Goal: Information Seeking & Learning: Learn about a topic

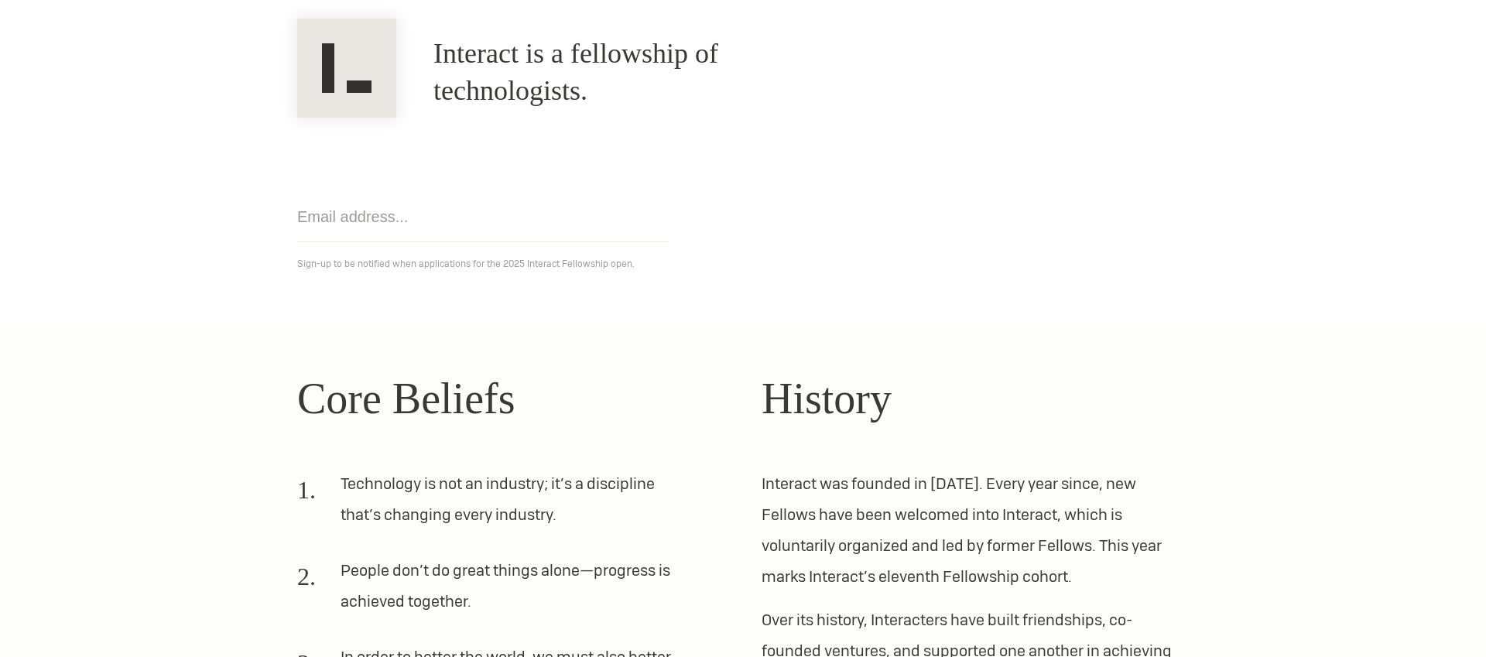
scroll to position [444, 0]
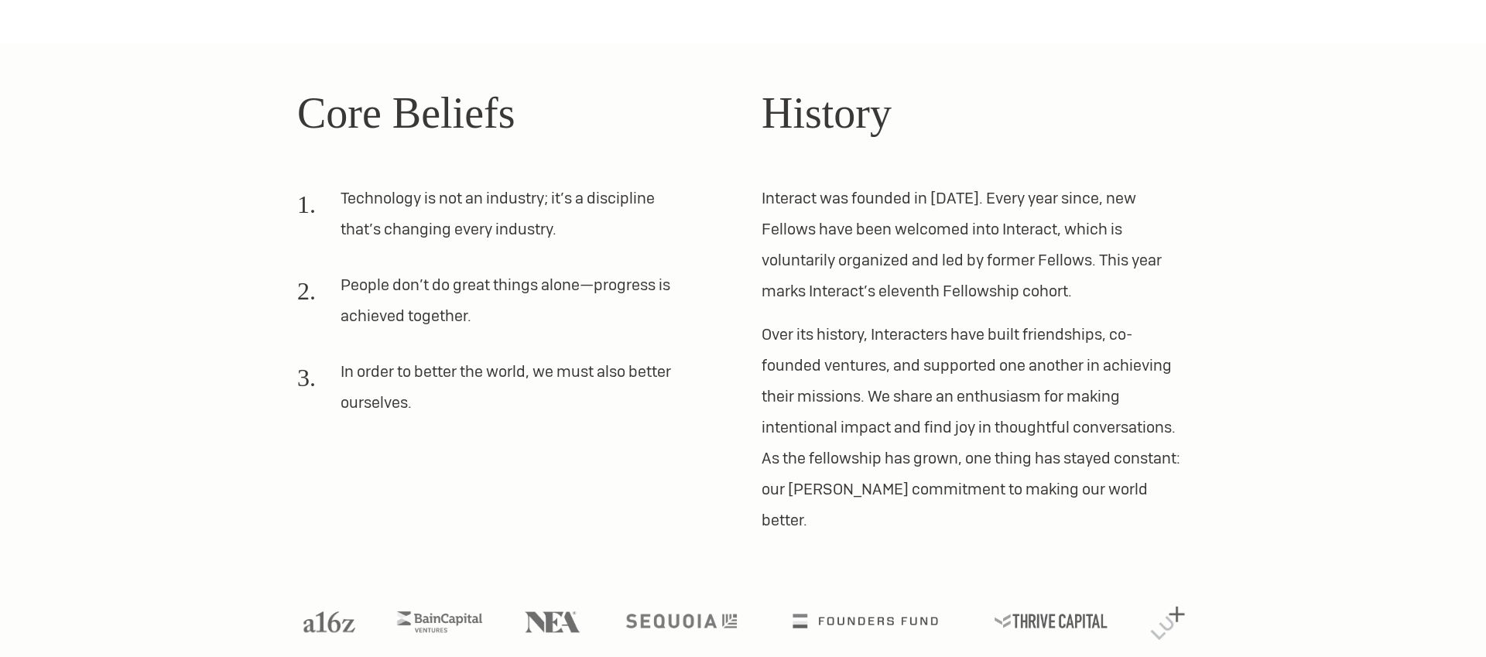
click at [913, 218] on p "Interact was founded in [DATE]. Every year since, new Fellows have been welcome…" at bounding box center [975, 245] width 427 height 124
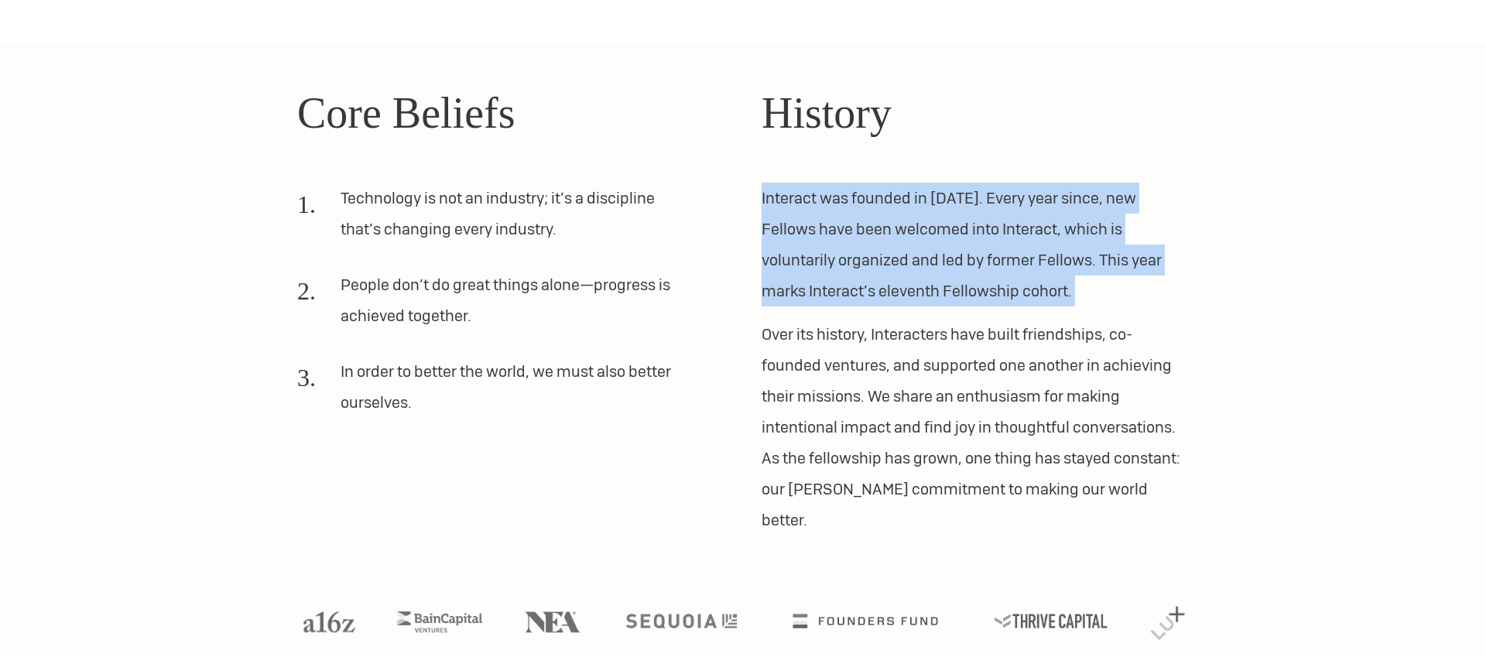
click at [913, 218] on p "Interact was founded in [DATE]. Every year since, new Fellows have been welcome…" at bounding box center [975, 245] width 427 height 124
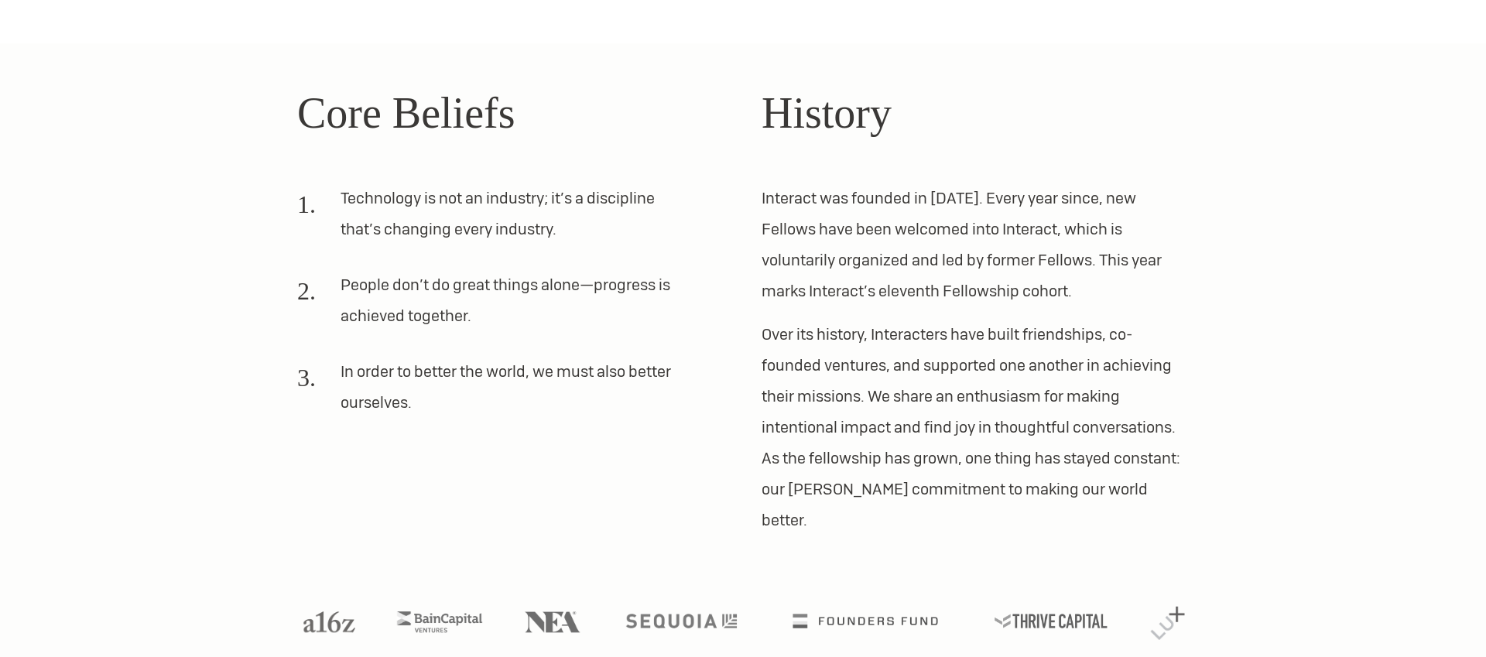
click at [448, 365] on li "In order to better the world, we must also better ourselves." at bounding box center [492, 393] width 390 height 74
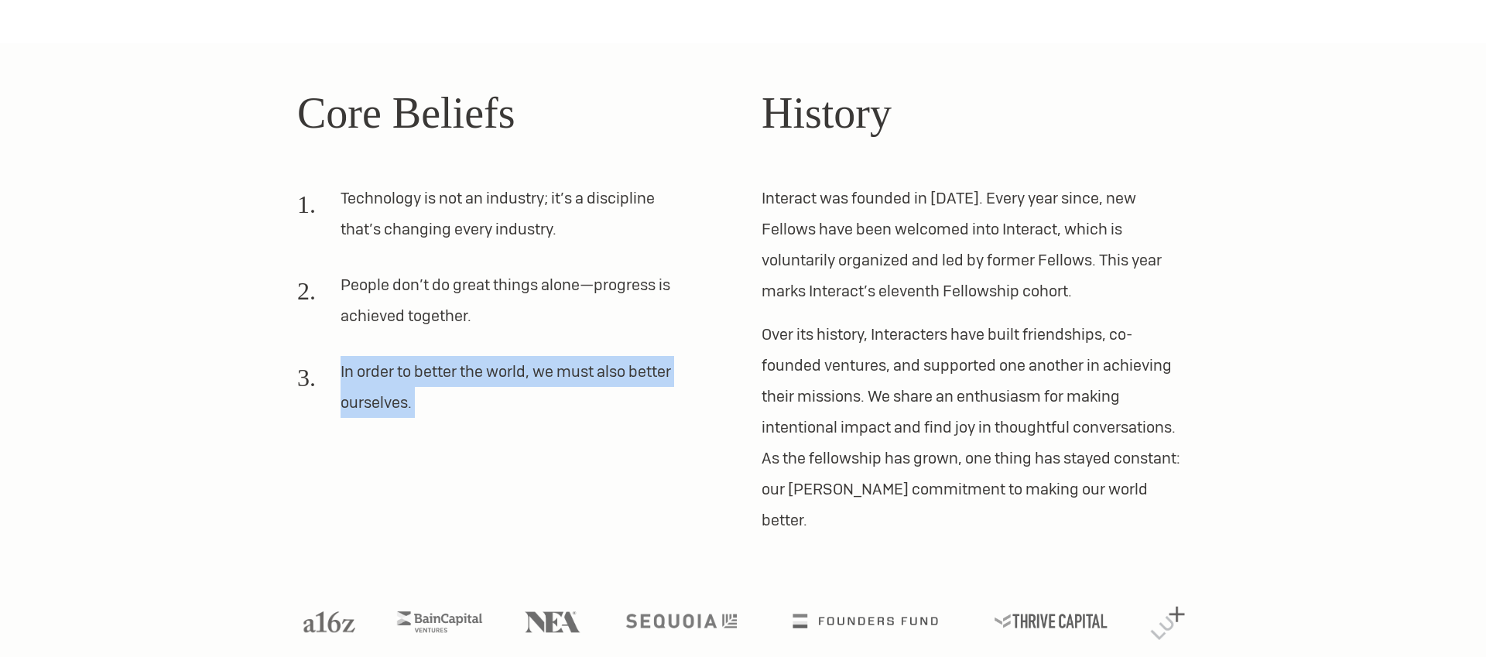
click at [457, 187] on li "Technology is not an industry; it’s a discipline that’s changing every industry." at bounding box center [492, 220] width 390 height 74
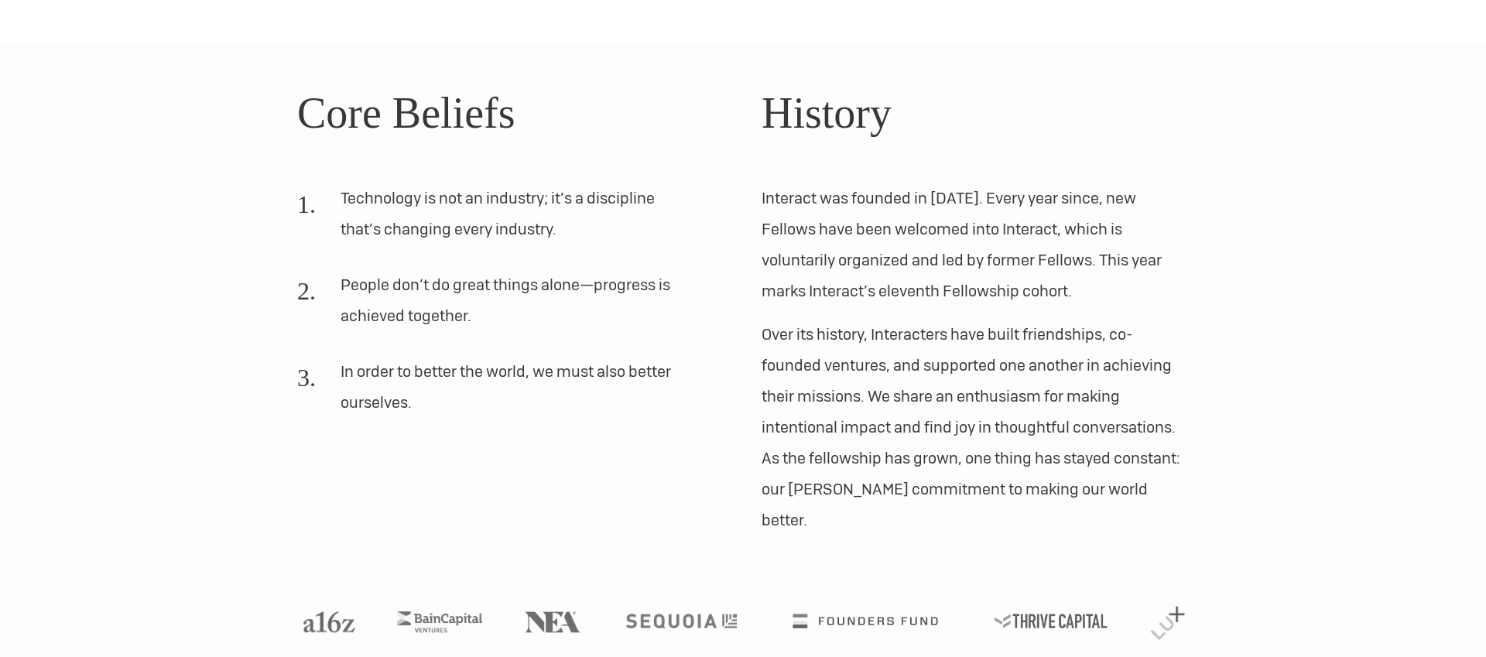
click at [457, 187] on li "Technology is not an industry; it’s a discipline that’s changing every industry." at bounding box center [492, 220] width 390 height 74
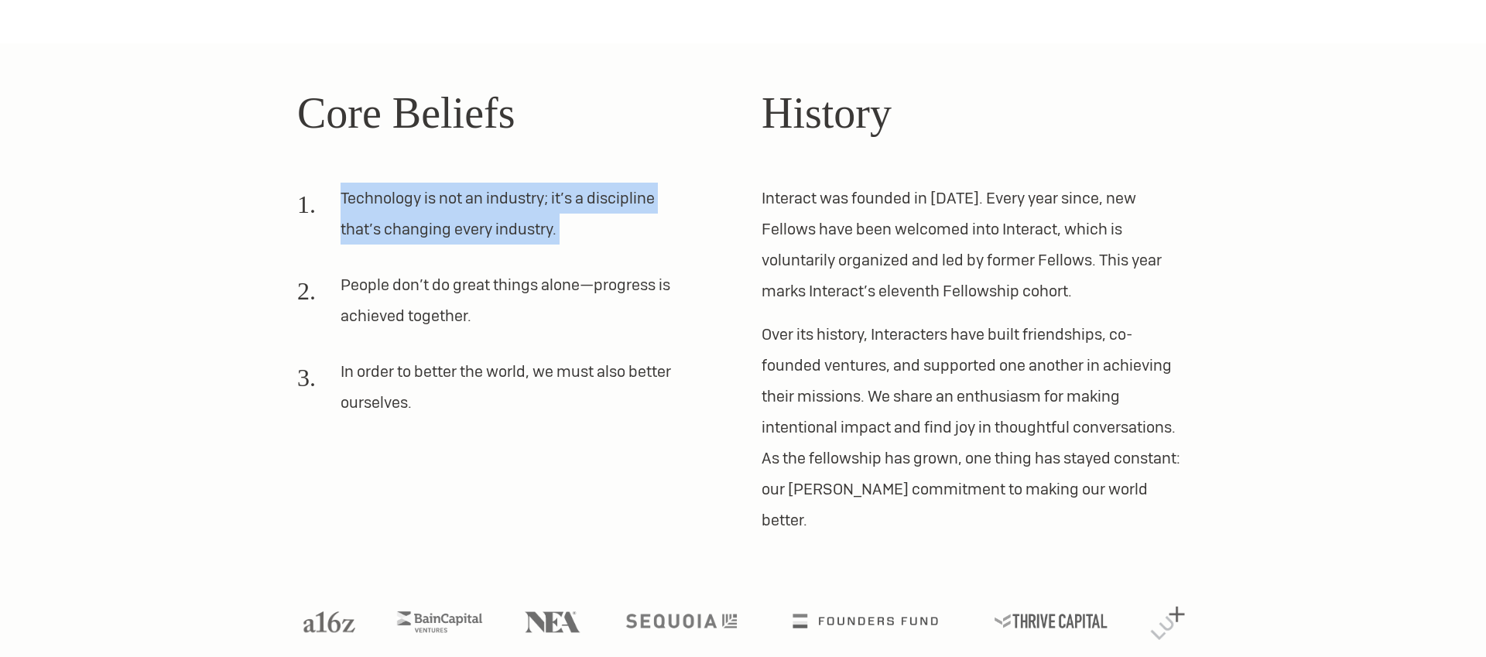
click at [457, 187] on li "Technology is not an industry; it’s a discipline that’s changing every industry." at bounding box center [492, 220] width 390 height 74
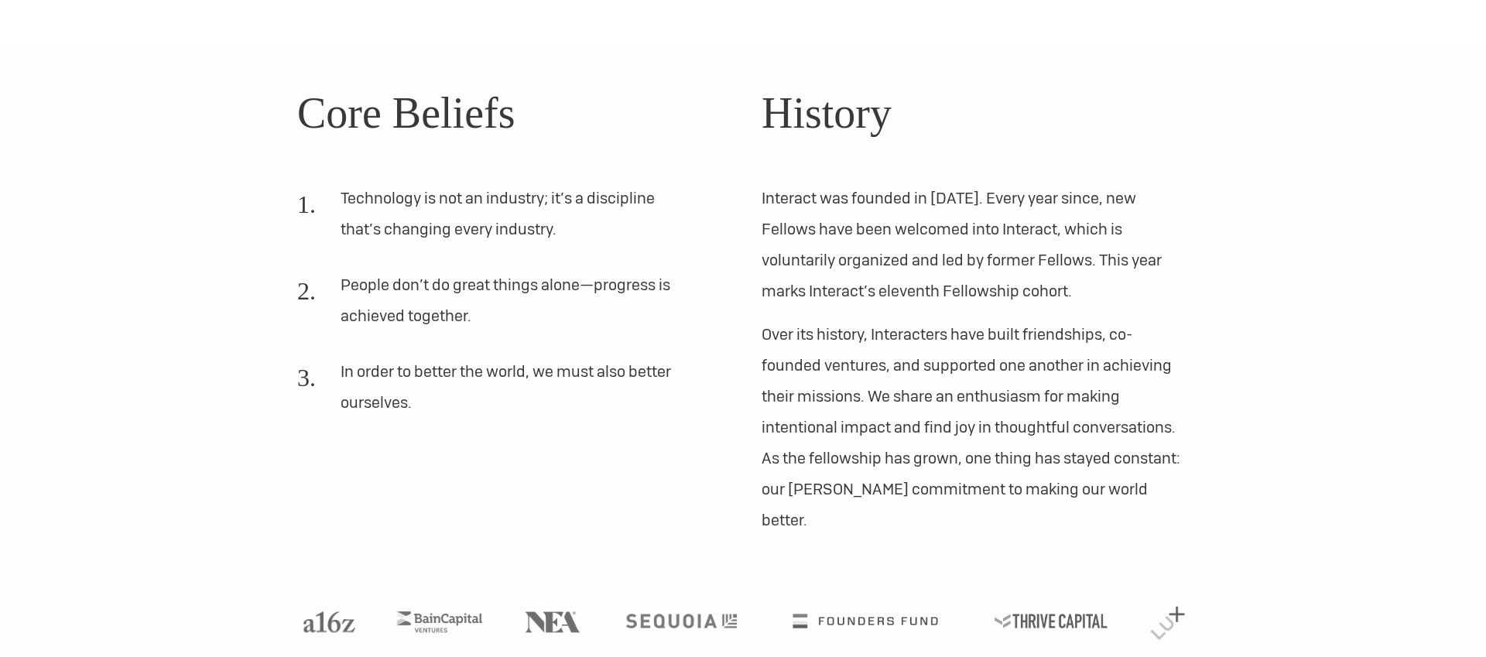
scroll to position [0, 0]
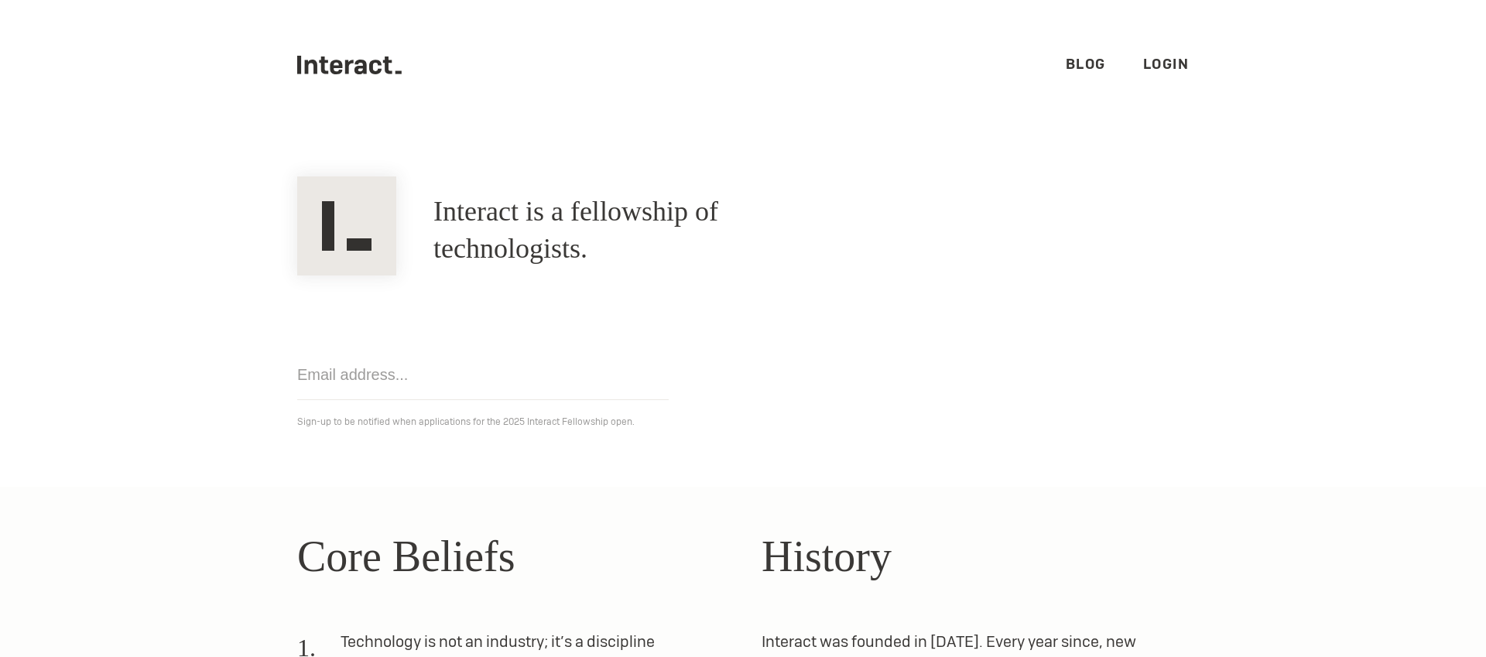
click at [1093, 60] on link "Blog" at bounding box center [1086, 64] width 40 height 18
